Goal: Task Accomplishment & Management: Complete application form

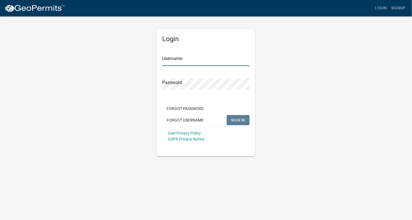
type input "RODNEYROBROCK"
click at [233, 118] on span "SIGN IN" at bounding box center [238, 119] width 14 height 5
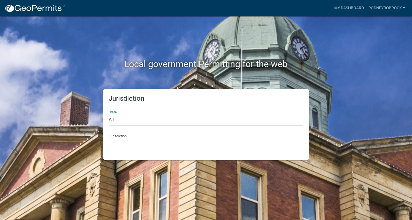
click at [202, 119] on select "All [US_STATE] [US_STATE] [US_STATE] [US_STATE] [US_STATE] [US_STATE] [US_STATE…" at bounding box center [206, 120] width 194 height 12
select select "[US_STATE]"
click at [109, 114] on select "All [US_STATE] [US_STATE] [US_STATE] [US_STATE] [US_STATE] [US_STATE] [US_STATE…" at bounding box center [206, 120] width 194 height 12
click at [162, 145] on select "City of [GEOGRAPHIC_DATA], [US_STATE] City of [GEOGRAPHIC_DATA], [US_STATE] Cit…" at bounding box center [206, 144] width 194 height 12
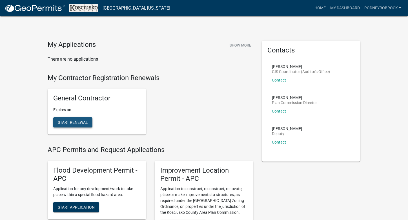
click at [74, 122] on span "Start Renewal" at bounding box center [73, 122] width 30 height 5
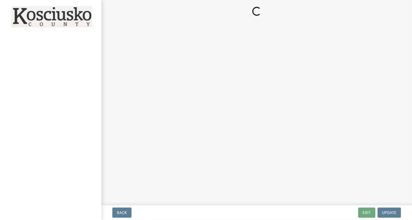
select select "IN"
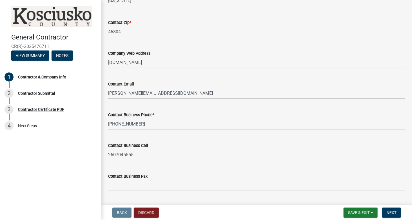
scroll to position [288, 0]
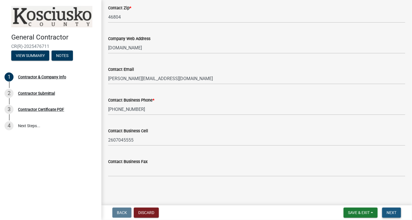
click at [389, 212] on span "Next" at bounding box center [392, 212] width 10 height 5
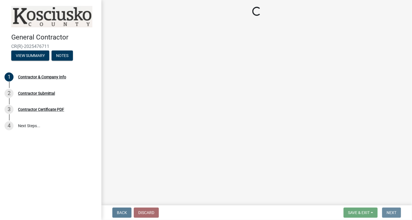
scroll to position [0, 0]
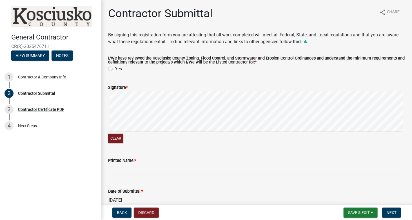
click at [115, 68] on label "Yes" at bounding box center [118, 68] width 7 height 7
click at [115, 68] on input "Yes" at bounding box center [117, 67] width 4 height 4
radio input "true"
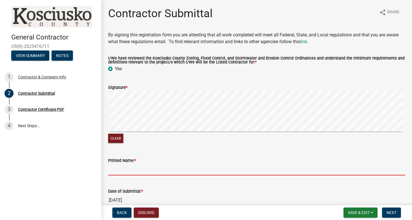
click at [153, 164] on input "Printed Name: *" at bounding box center [256, 170] width 297 height 12
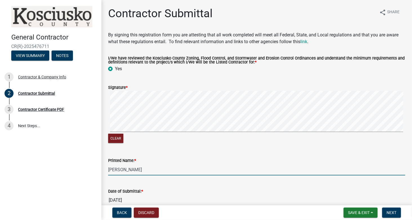
scroll to position [29, 0]
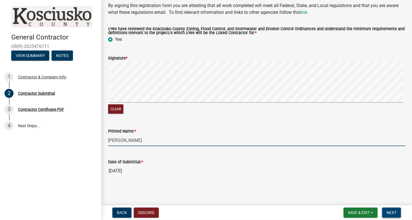
type input "[PERSON_NAME]"
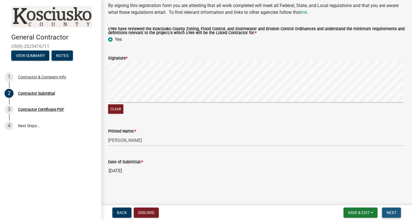
click at [392, 212] on span "Next" at bounding box center [392, 212] width 10 height 5
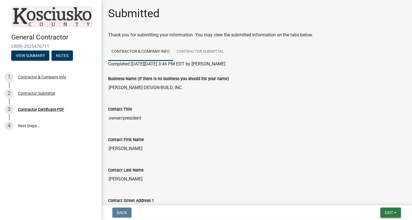
click at [391, 213] on span "Exit" at bounding box center [389, 212] width 8 height 5
click at [33, 57] on button "View Summary" at bounding box center [30, 55] width 38 height 10
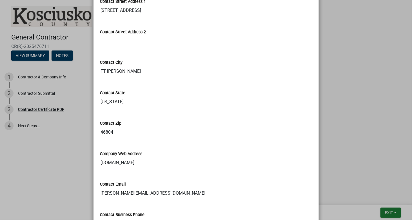
scroll to position [307, 0]
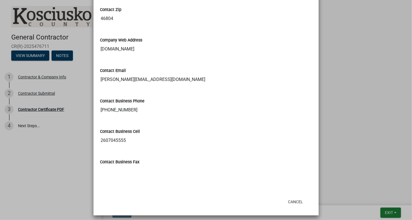
click at [35, 177] on ngb-modal-window "Summary × Printer Friendly Contractor & Company Info Contractor Submittal Compl…" at bounding box center [206, 110] width 412 height 220
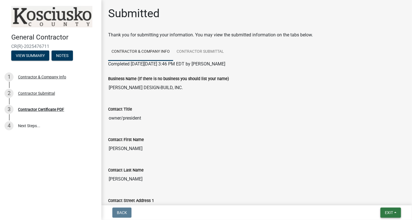
click at [386, 212] on span "Exit" at bounding box center [389, 212] width 8 height 5
click at [28, 126] on link "4 Next Steps..." at bounding box center [50, 125] width 101 height 16
click at [201, 51] on link "Contractor Submittal" at bounding box center [200, 52] width 54 height 18
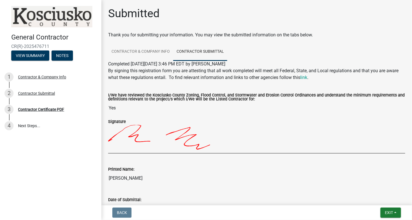
scroll to position [44, 0]
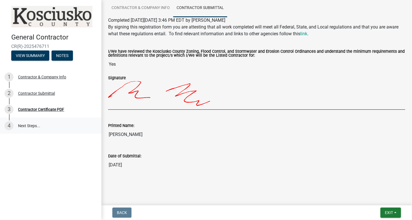
click at [31, 126] on link "4 Next Steps..." at bounding box center [50, 125] width 101 height 16
click at [43, 93] on div "Contractor Submittal" at bounding box center [36, 93] width 37 height 4
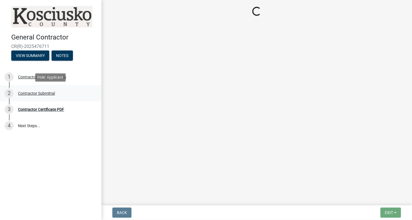
scroll to position [0, 0]
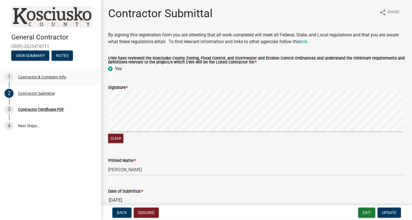
click at [32, 76] on div "Contractor & Company Info" at bounding box center [42, 77] width 48 height 4
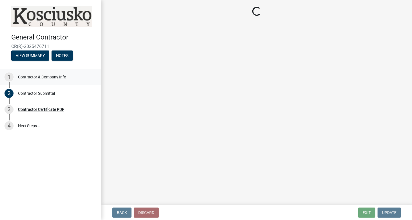
select select "IN"
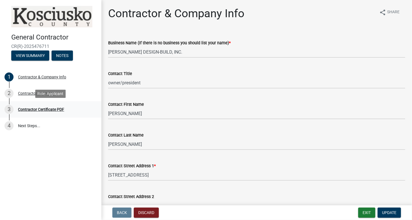
click at [30, 110] on div "Contractor Certificate PDF" at bounding box center [41, 109] width 46 height 4
click at [48, 109] on div "Contractor Certificate PDF" at bounding box center [41, 109] width 46 height 4
click at [61, 55] on button "Notes" at bounding box center [62, 55] width 21 height 10
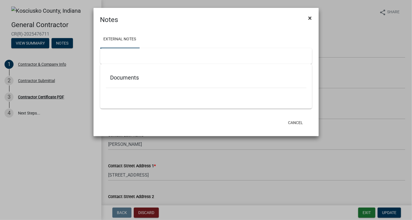
click at [310, 18] on span "×" at bounding box center [310, 18] width 4 height 8
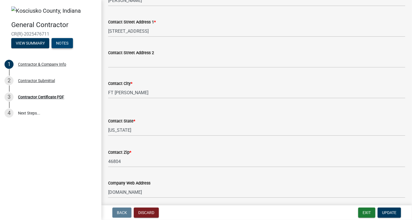
scroll to position [144, 0]
click at [391, 211] on span "Update" at bounding box center [389, 212] width 14 height 5
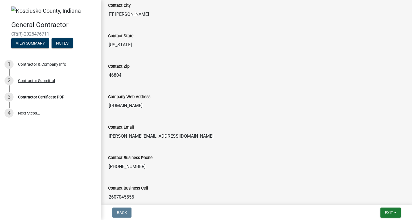
scroll to position [316, 0]
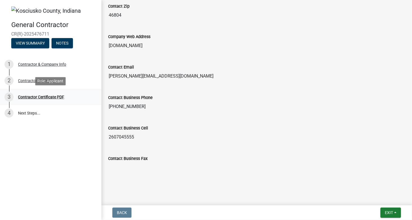
click at [39, 95] on div "Contractor Certificate PDF" at bounding box center [41, 97] width 46 height 4
click at [30, 110] on link "4 Next Steps..." at bounding box center [50, 113] width 101 height 16
click at [388, 212] on span "Exit" at bounding box center [389, 212] width 8 height 5
click at [366, 181] on button "Save" at bounding box center [378, 184] width 45 height 14
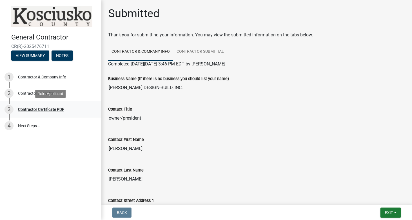
click at [46, 110] on div "Contractor Certificate PDF" at bounding box center [41, 109] width 46 height 4
click at [388, 209] on button "Exit" at bounding box center [390, 212] width 21 height 10
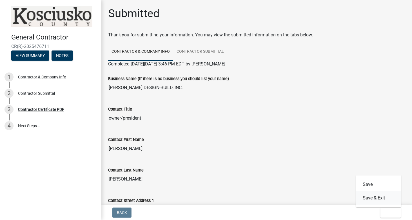
click at [375, 196] on button "Save & Exit" at bounding box center [378, 198] width 45 height 14
